Goal: Task Accomplishment & Management: Use online tool/utility

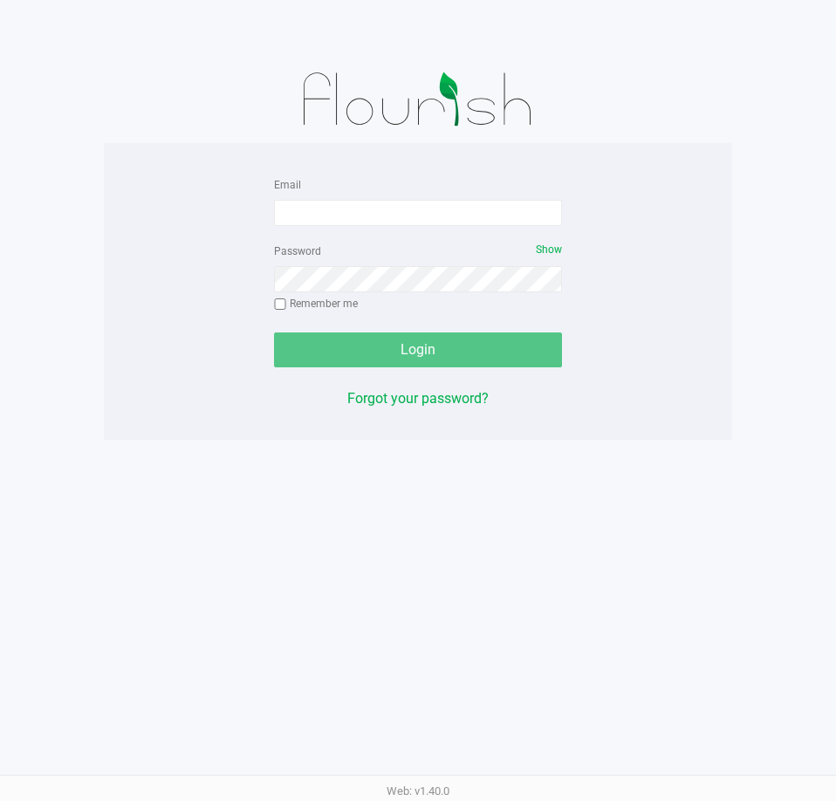
click at [153, 220] on div "Email Password Show Remember me Login Forgot your password?" at bounding box center [418, 292] width 628 height 236
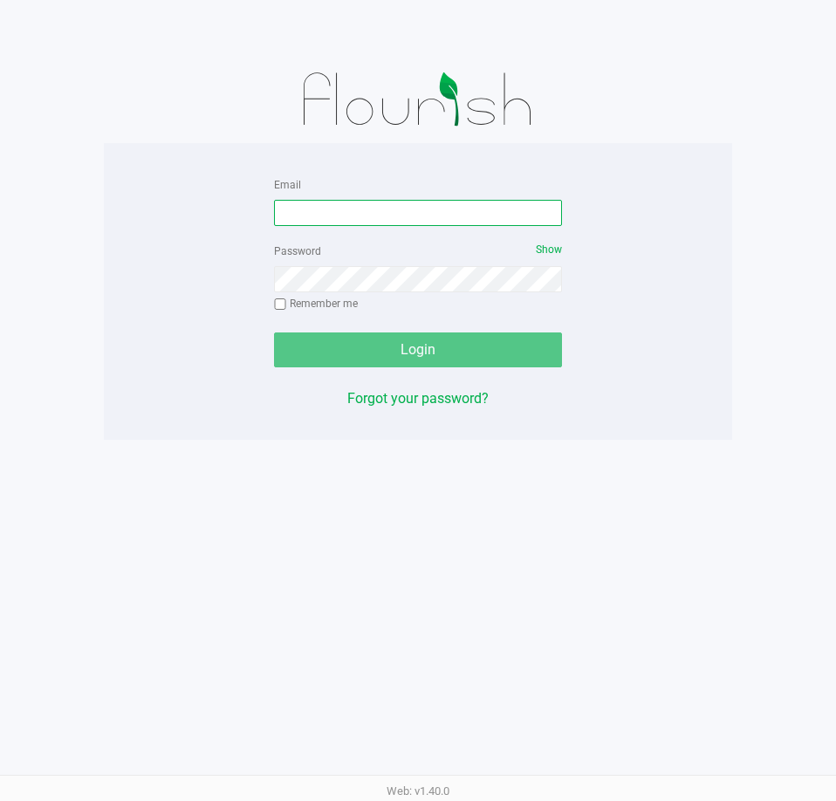
click at [333, 203] on input "Email" at bounding box center [418, 213] width 288 height 26
type input "[EMAIL_ADDRESS][DOMAIN_NAME]"
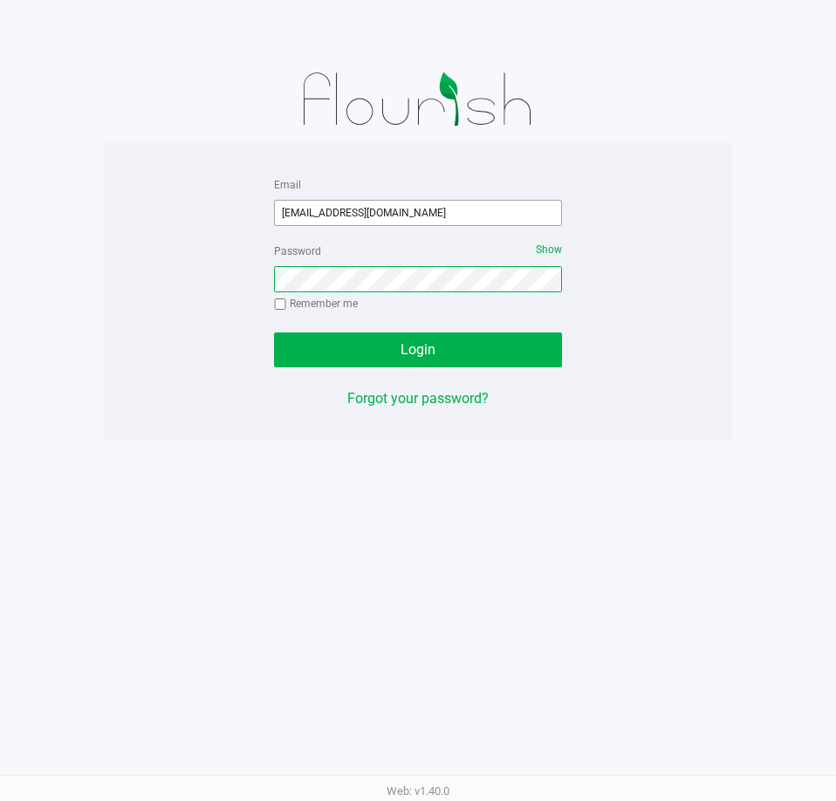
click at [274, 333] on button "Login" at bounding box center [418, 350] width 288 height 35
